Goal: Task Accomplishment & Management: Manage account settings

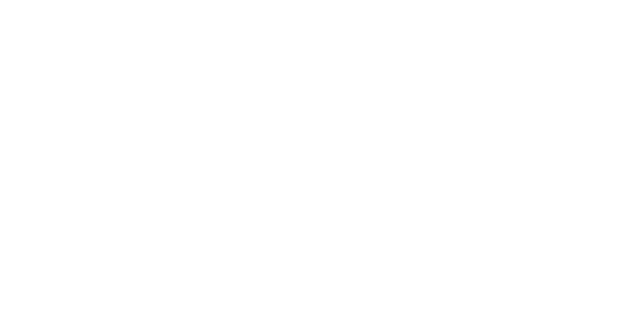
type input "**********"
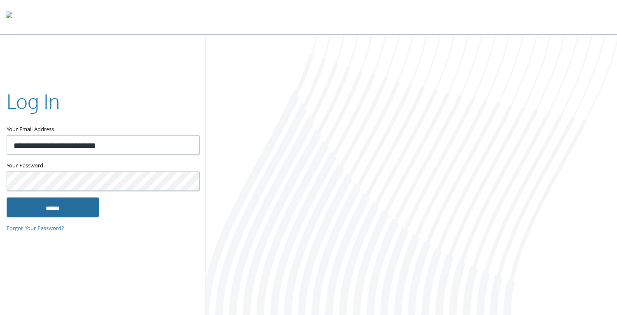
click at [55, 205] on input "******" at bounding box center [53, 207] width 92 height 20
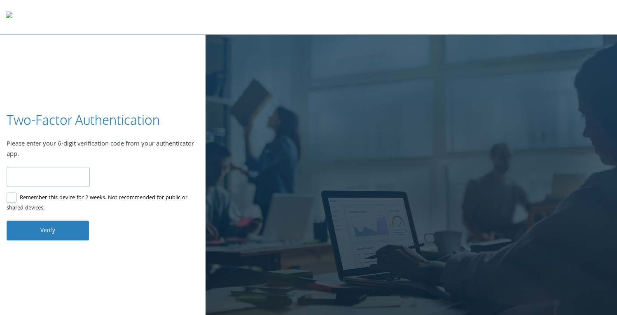
click at [45, 179] on input "number" at bounding box center [48, 176] width 83 height 19
type input "******"
